Goal: Use online tool/utility: Utilize a website feature to perform a specific function

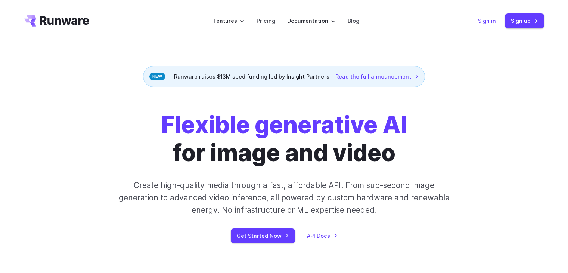
click at [490, 21] on link "Sign in" at bounding box center [487, 20] width 18 height 9
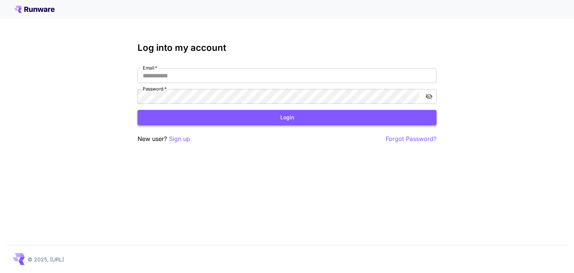
type input "**********"
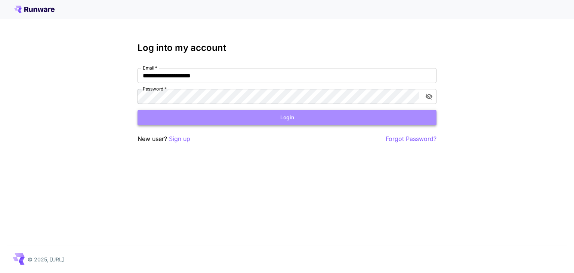
click at [304, 119] on button "Login" at bounding box center [286, 117] width 299 height 15
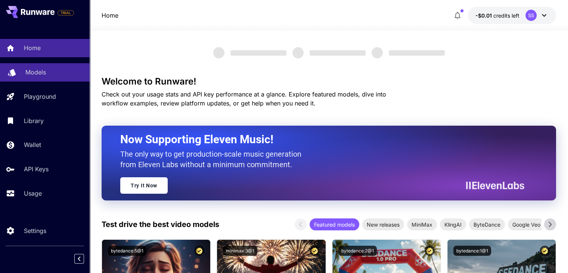
click at [32, 68] on p "Models" at bounding box center [35, 72] width 21 height 9
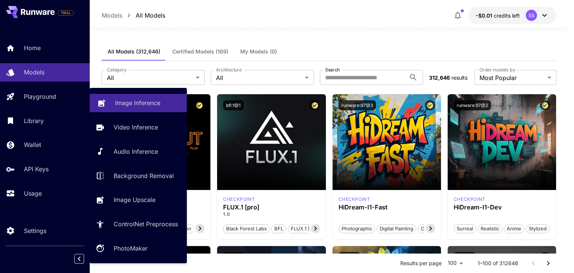
click at [133, 103] on p "Image Inference" at bounding box center [137, 102] width 45 height 9
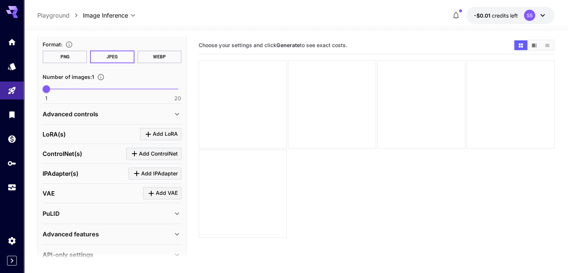
scroll to position [222, 0]
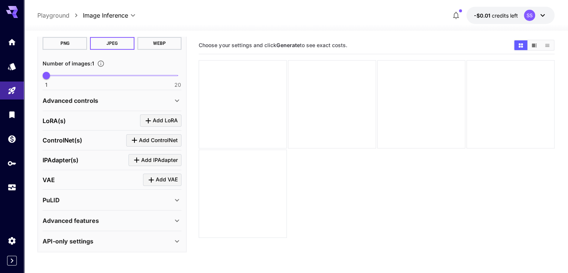
click at [115, 245] on div "API-only settings" at bounding box center [112, 241] width 139 height 18
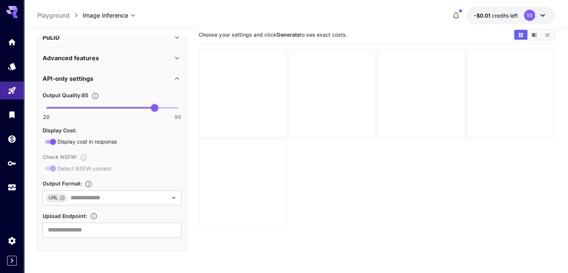
scroll to position [10, 0]
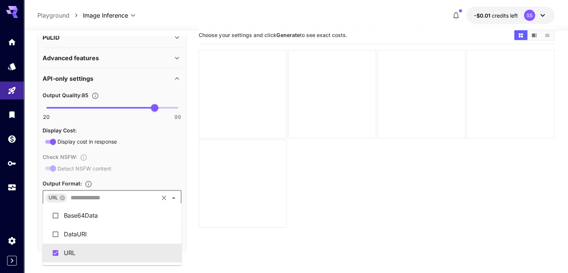
click at [129, 197] on input "text" at bounding box center [113, 197] width 90 height 10
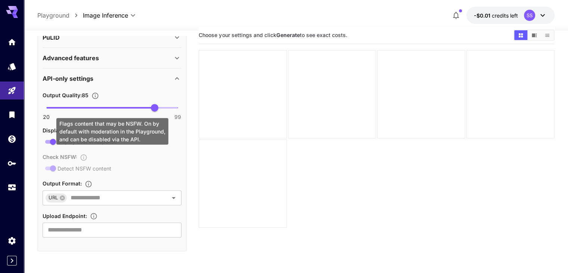
click at [148, 162] on div "Check NSFW : Detect NSFW content" at bounding box center [112, 162] width 139 height 21
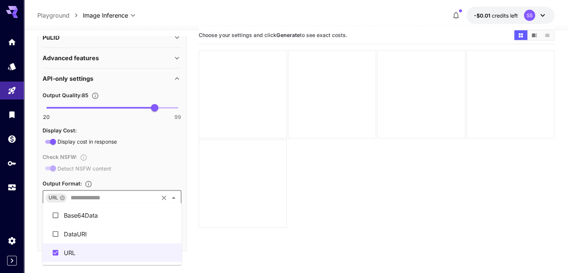
click at [114, 197] on input "text" at bounding box center [113, 197] width 90 height 10
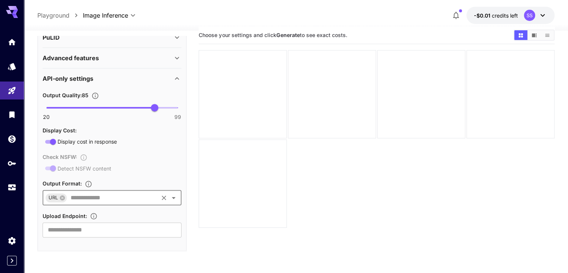
click at [103, 201] on div "URL ​" at bounding box center [112, 197] width 139 height 15
click at [64, 196] on icon at bounding box center [62, 197] width 5 height 5
click at [81, 196] on input "text" at bounding box center [106, 197] width 122 height 10
click at [78, 214] on li "Base64Data" at bounding box center [112, 215] width 139 height 19
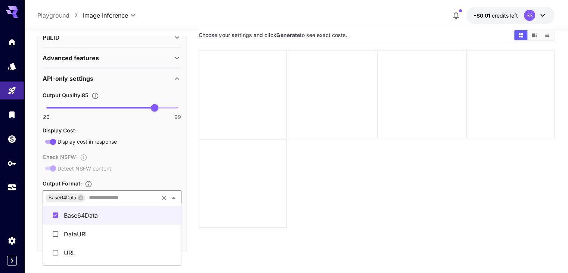
click at [100, 199] on input "text" at bounding box center [121, 197] width 71 height 10
click at [75, 253] on li "URL" at bounding box center [112, 252] width 139 height 19
click at [105, 195] on icon at bounding box center [103, 197] width 5 height 5
click at [126, 196] on input "text" at bounding box center [121, 197] width 71 height 10
click at [130, 196] on input "text" at bounding box center [121, 197] width 71 height 10
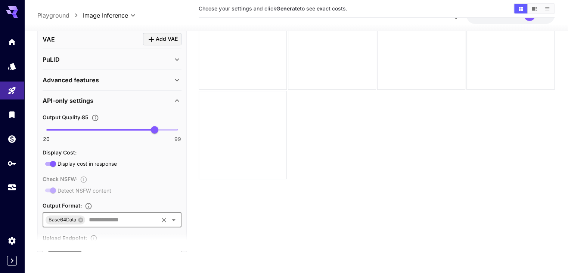
scroll to position [321, 0]
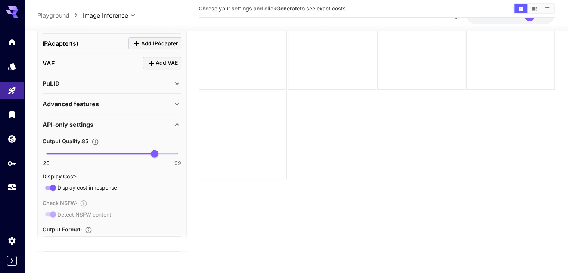
click at [142, 100] on div "Advanced features" at bounding box center [108, 103] width 130 height 9
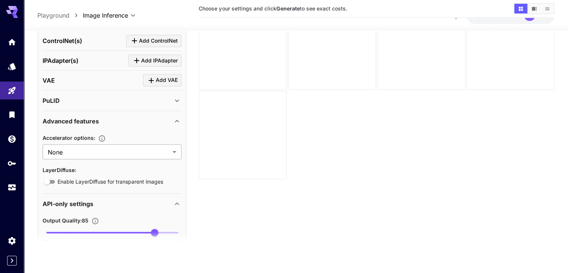
scroll to position [303, 0]
click at [146, 98] on div "PuLID" at bounding box center [108, 100] width 130 height 9
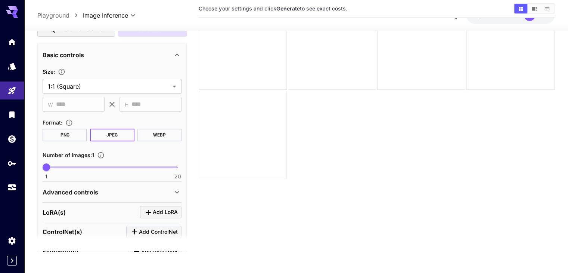
scroll to position [113, 0]
click at [67, 135] on button "PNG" at bounding box center [65, 135] width 44 height 13
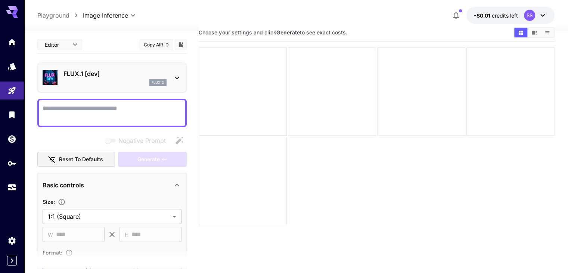
scroll to position [12, 0]
click at [8, 165] on icon "API Keys" at bounding box center [12, 160] width 9 height 9
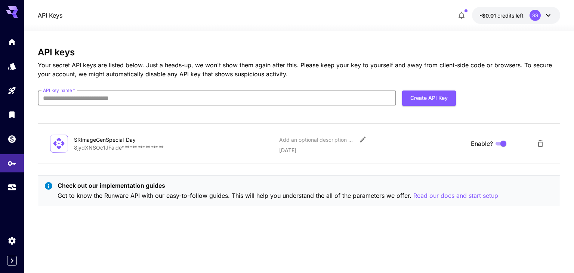
click at [84, 97] on input "API key name   *" at bounding box center [217, 97] width 358 height 15
click at [231, 221] on div "**********" at bounding box center [299, 151] width 522 height 209
drag, startPoint x: 109, startPoint y: 139, endPoint x: 130, endPoint y: 139, distance: 20.5
click at [130, 139] on div "SRImageGenSpecial_Day" at bounding box center [111, 140] width 75 height 8
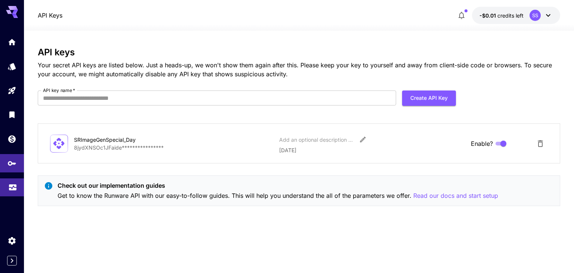
click at [7, 186] on link at bounding box center [12, 187] width 24 height 18
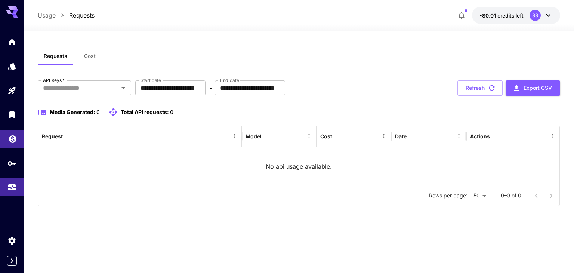
click at [18, 139] on link at bounding box center [12, 139] width 24 height 18
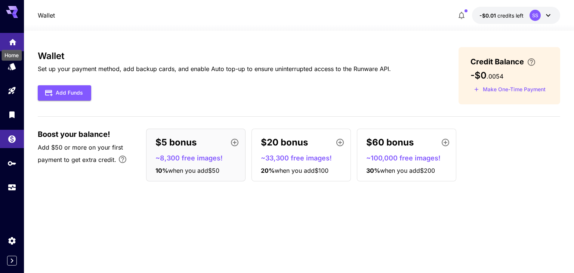
click at [15, 40] on icon "Home" at bounding box center [12, 40] width 7 height 6
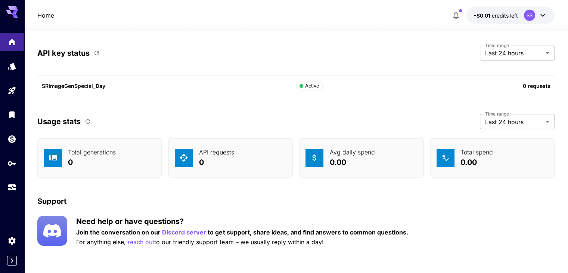
scroll to position [2372, 0]
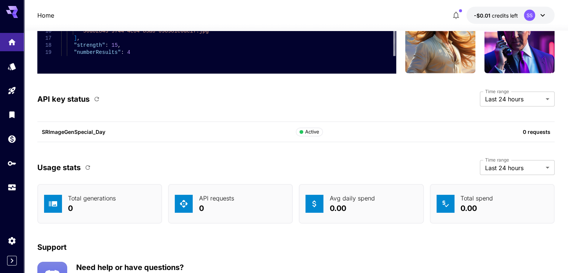
click at [74, 130] on p "SRImageGenSpecial_Day" at bounding box center [169, 132] width 254 height 8
click at [315, 131] on div "Active" at bounding box center [310, 131] width 20 height 7
click at [98, 97] on icon "button" at bounding box center [97, 99] width 4 height 4
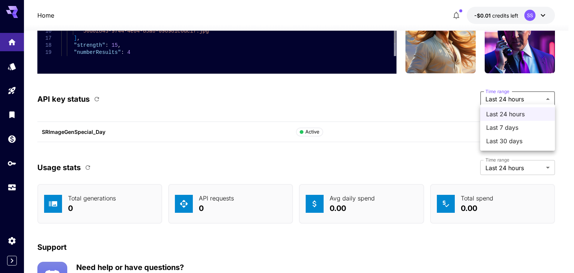
click at [532, 95] on div at bounding box center [287, 136] width 574 height 273
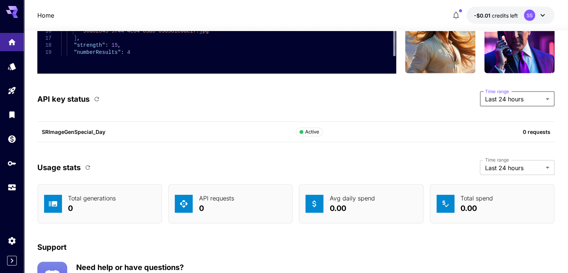
scroll to position [2417, 0]
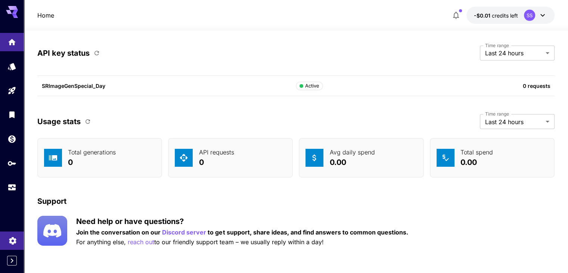
click at [5, 234] on link at bounding box center [12, 240] width 24 height 18
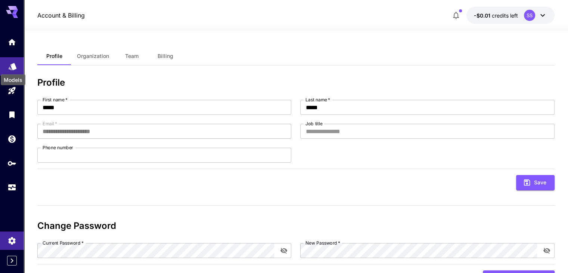
click at [9, 62] on icon "Models" at bounding box center [12, 63] width 9 height 9
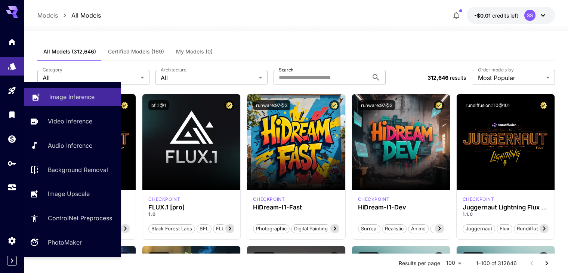
click at [62, 91] on link "Image Inference" at bounding box center [72, 97] width 97 height 18
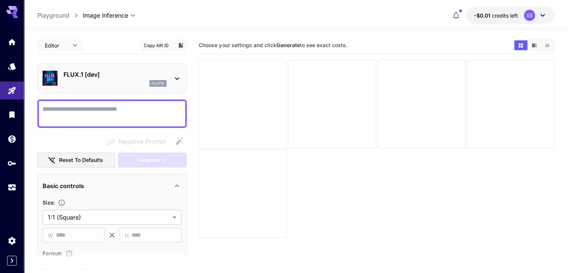
click at [233, 117] on div at bounding box center [243, 104] width 88 height 88
click at [315, 93] on div at bounding box center [332, 104] width 88 height 88
click at [383, 90] on div at bounding box center [421, 104] width 88 height 88
click at [287, 149] on div at bounding box center [243, 193] width 88 height 88
drag, startPoint x: 223, startPoint y: 98, endPoint x: 270, endPoint y: 99, distance: 47.9
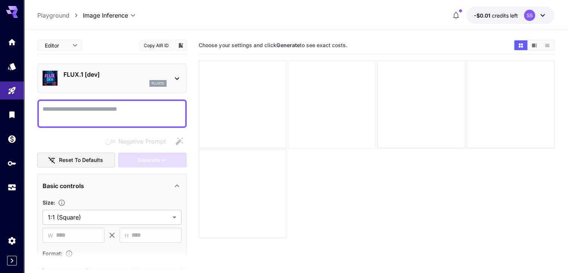
click at [270, 99] on div at bounding box center [377, 148] width 356 height 177
click at [151, 40] on button "Copy AIR ID" at bounding box center [157, 45] width 34 height 11
click at [87, 41] on div "Editor **** ​ Copy AIR ID" at bounding box center [111, 46] width 149 height 18
click at [121, 20] on div "**********" at bounding box center [295, 15] width 517 height 17
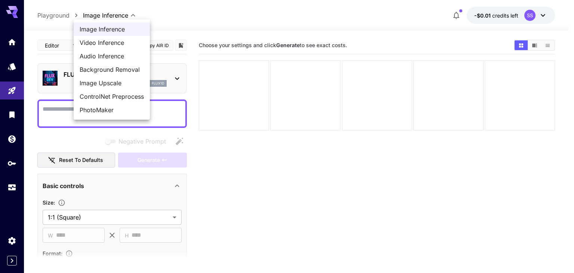
click at [127, 15] on body "**********" at bounding box center [287, 166] width 574 height 332
click at [127, 15] on div at bounding box center [287, 136] width 574 height 273
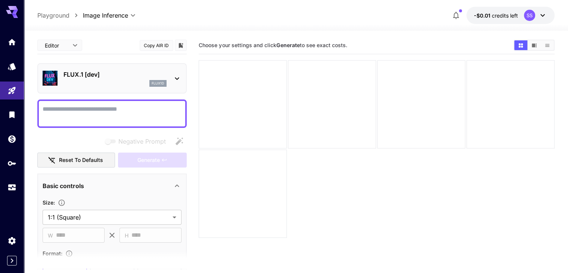
click at [14, 4] on div at bounding box center [12, 9] width 24 height 18
click at [546, 18] on icon at bounding box center [542, 15] width 9 height 9
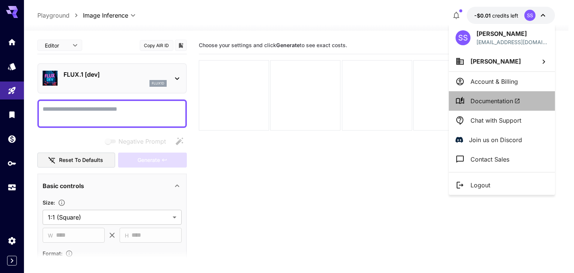
click at [512, 101] on span "Documentation" at bounding box center [495, 100] width 50 height 9
